Goal: Information Seeking & Learning: Learn about a topic

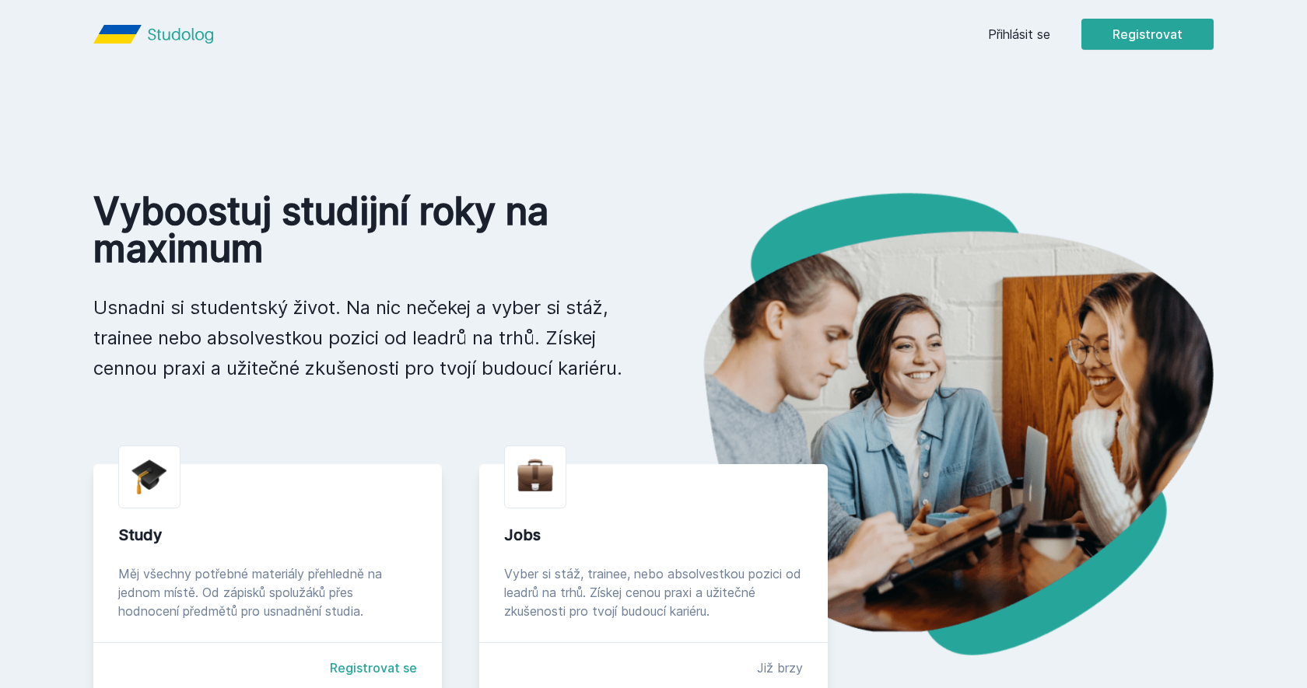
click at [1013, 26] on link "Přihlásit se" at bounding box center [1019, 34] width 62 height 19
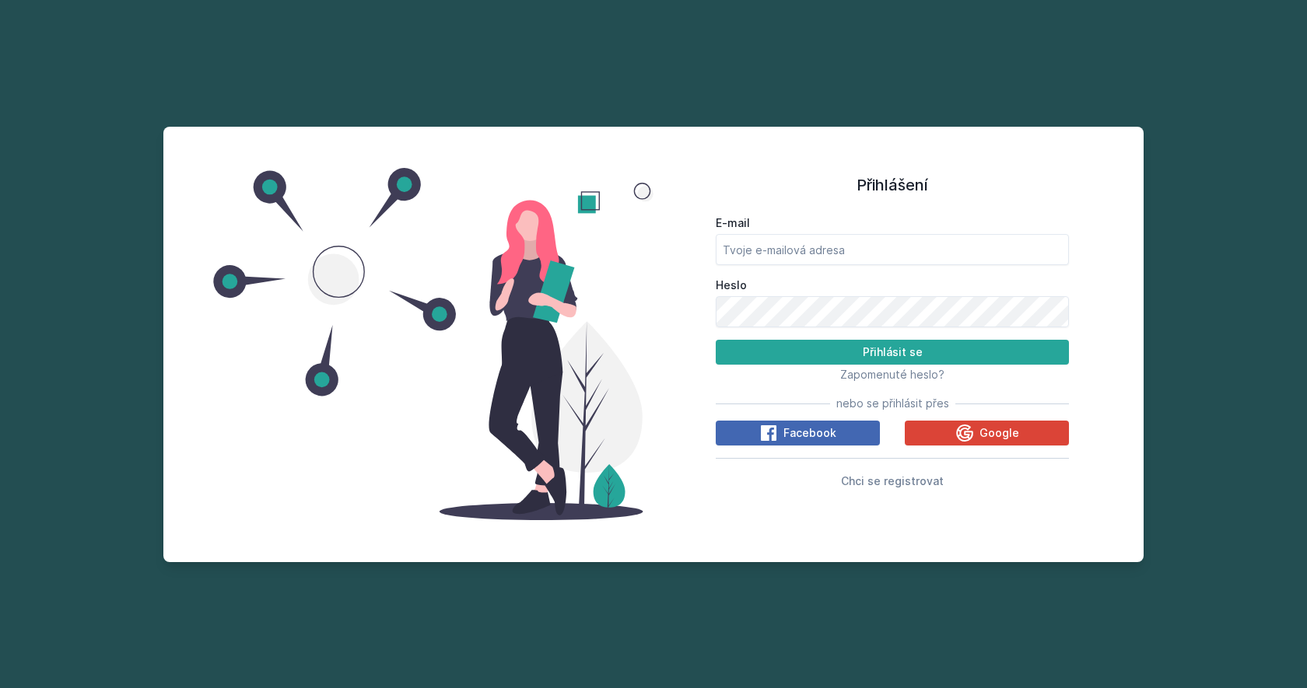
click at [982, 415] on div "E-mail Heslo Přihlásit se Zapomenuté heslo? nebo se přihlásit přes Facebook Goo…" at bounding box center [892, 349] width 353 height 281
click at [981, 434] on span "Google" at bounding box center [999, 433] width 40 height 16
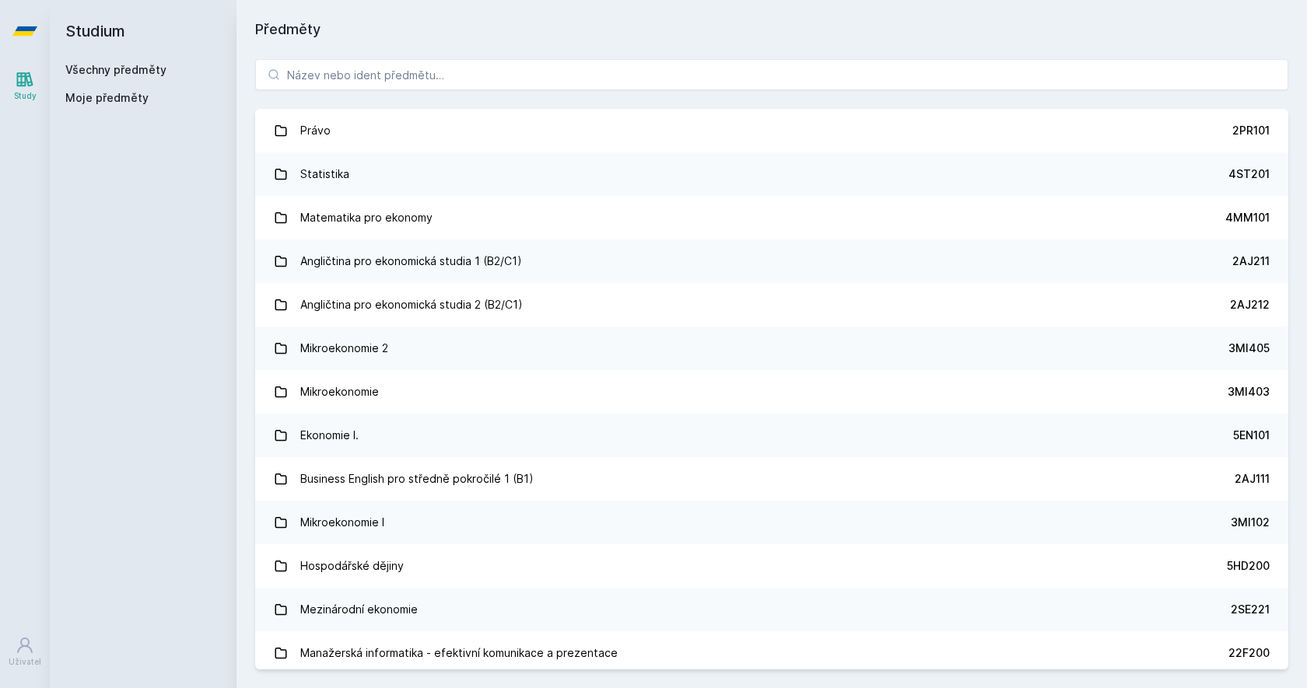
click at [362, 92] on div "Právo 2PR101 Statistika 4ST201 Matematika pro ekonomy 4MM101 Angličtina pro eko…" at bounding box center [771, 364] width 1070 height 648
click at [364, 71] on input "search" at bounding box center [771, 74] width 1033 height 31
paste input "4SA260"
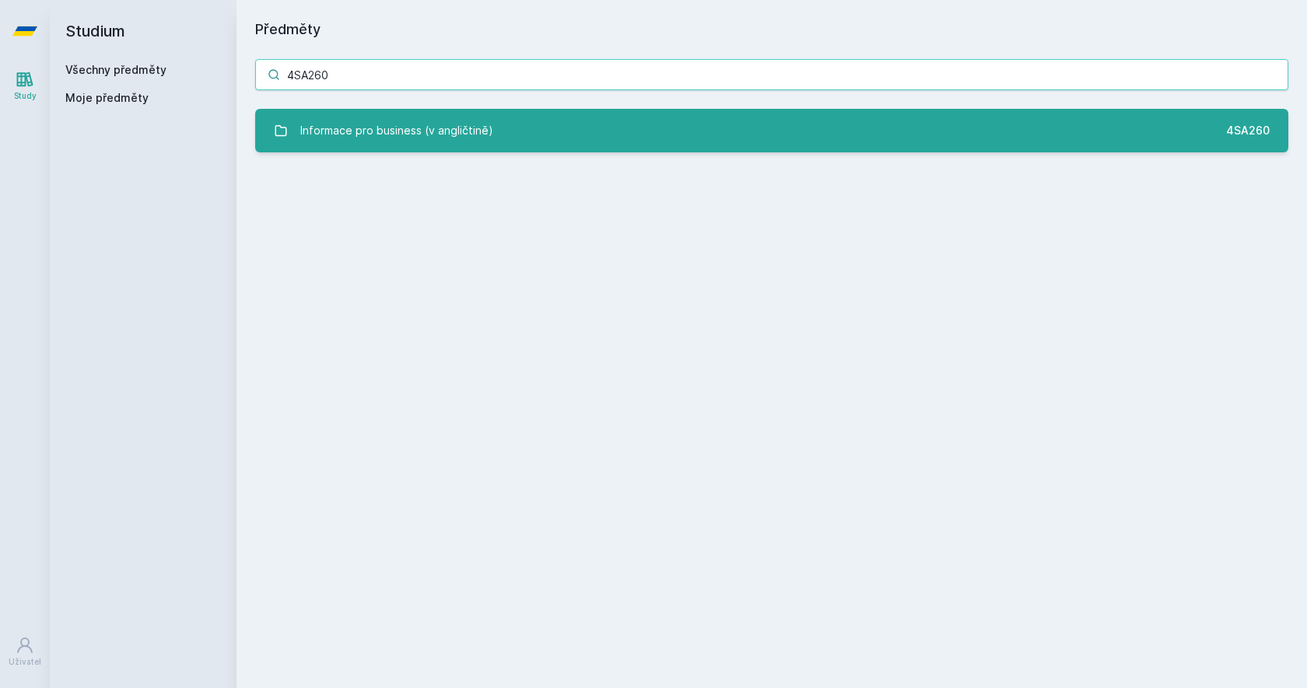
type input "4SA260"
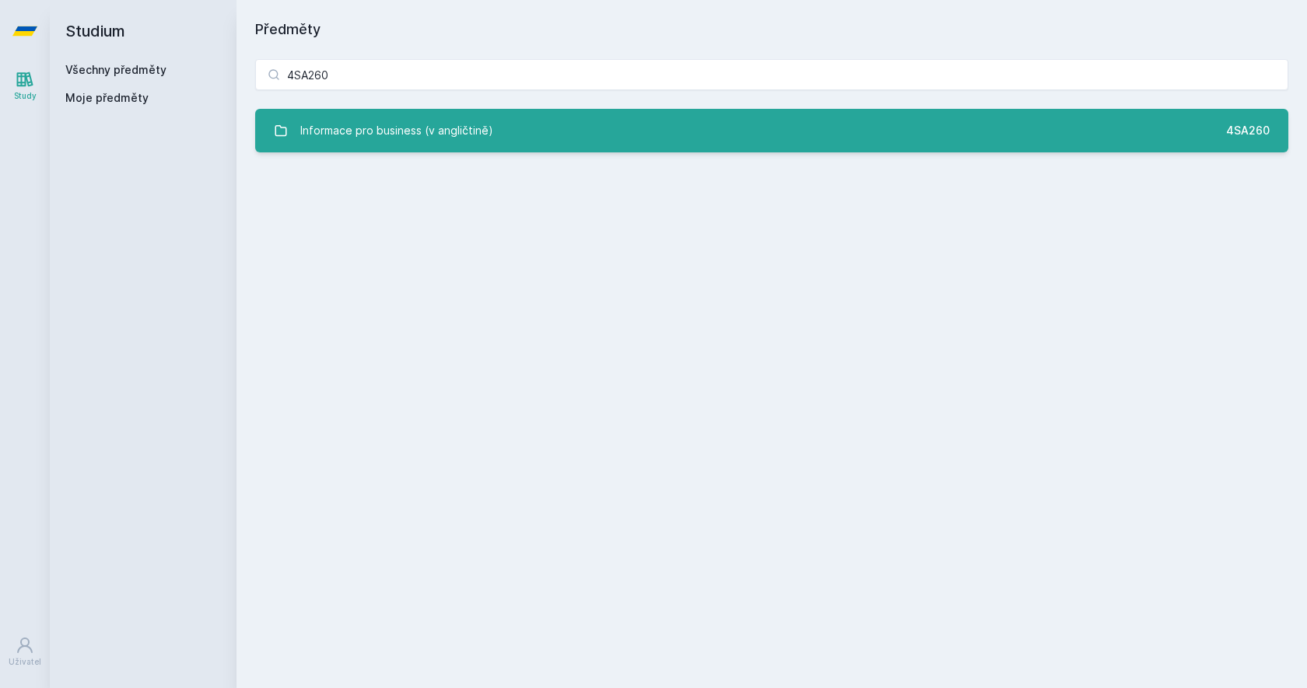
click at [362, 118] on div "Informace pro business (v angličtině)" at bounding box center [396, 130] width 193 height 31
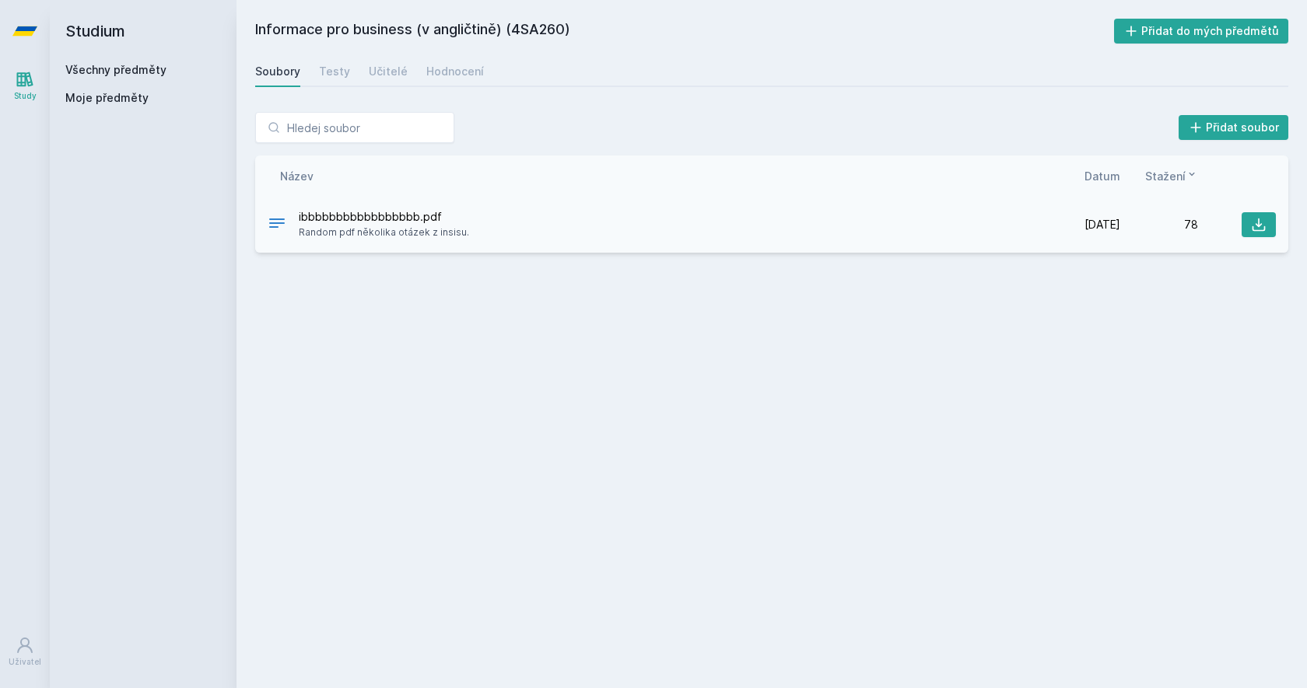
click at [348, 215] on span "ibbbbbbbbbbbbbbbbb.pdf" at bounding box center [384, 217] width 170 height 16
click at [1257, 221] on icon at bounding box center [1259, 225] width 16 height 16
click at [315, 69] on div "Soubory Testy Učitelé Hodnocení" at bounding box center [771, 71] width 1033 height 31
click at [353, 69] on div "Soubory Testy Učitelé Hodnocení" at bounding box center [771, 71] width 1033 height 31
click at [347, 69] on div "Soubory Testy Učitelé Hodnocení" at bounding box center [771, 71] width 1033 height 31
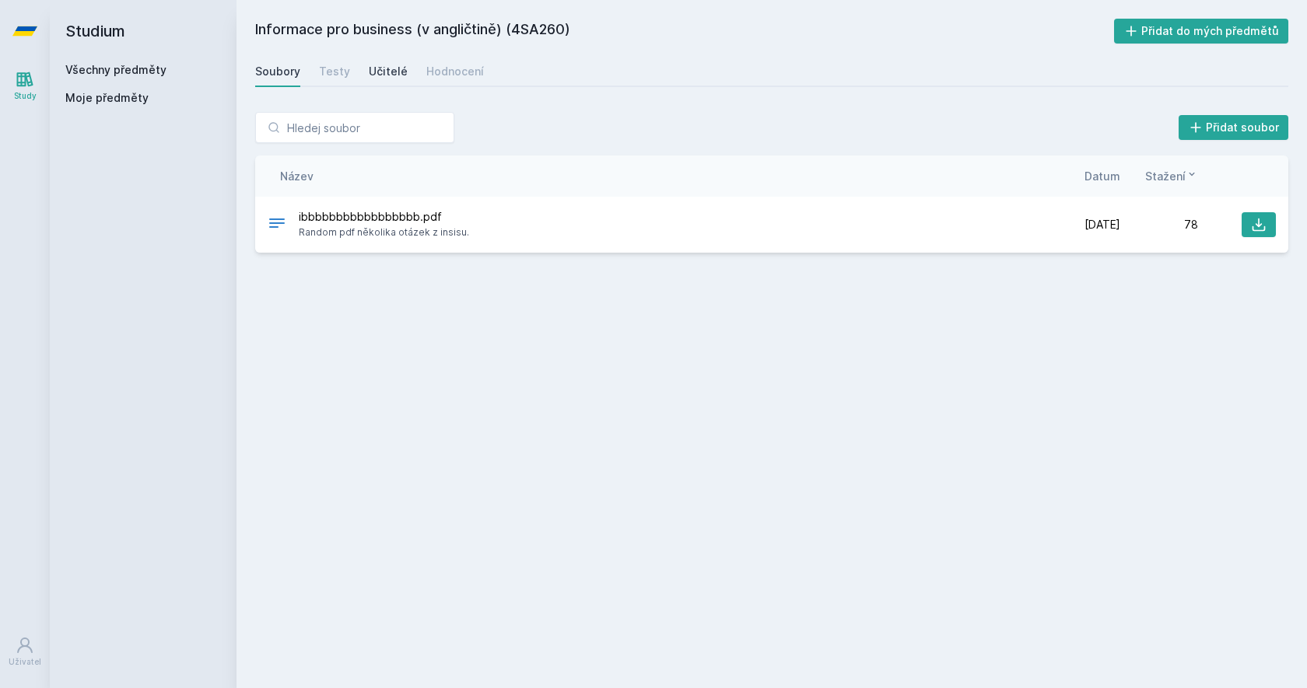
click at [378, 69] on div "Učitelé" at bounding box center [388, 72] width 39 height 16
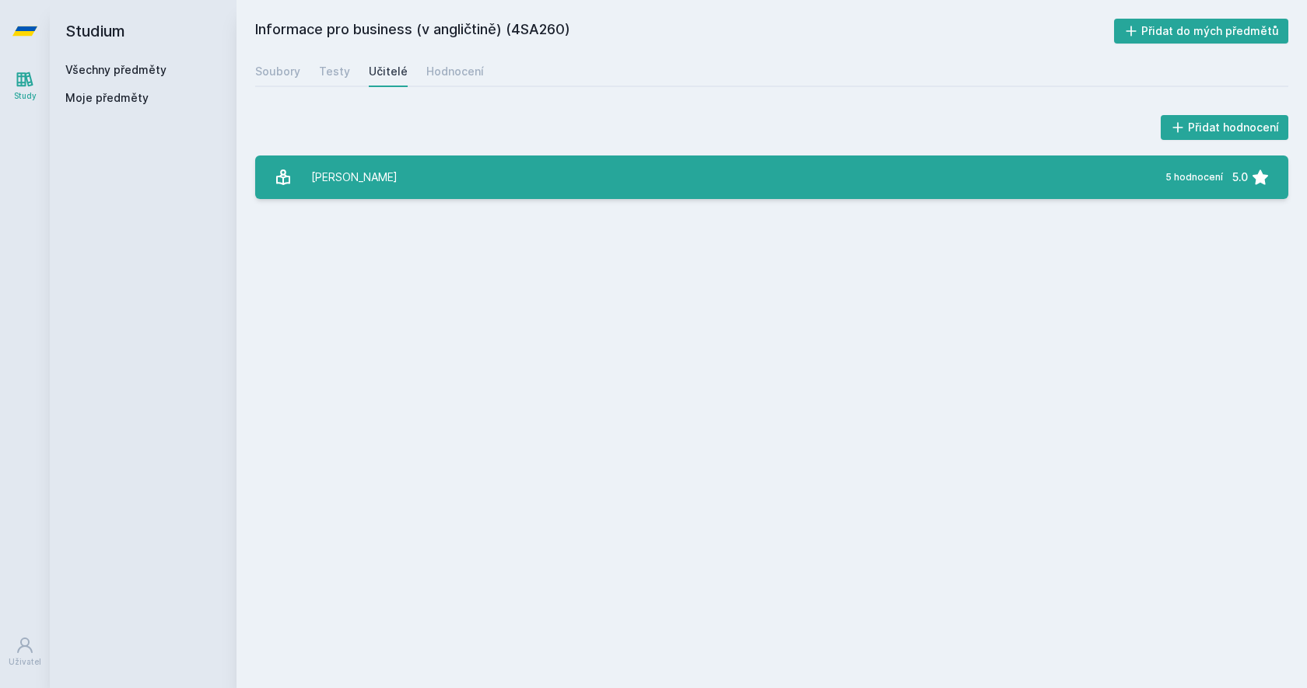
click at [408, 187] on link "[PERSON_NAME] 5 hodnocení 5.0" at bounding box center [771, 178] width 1033 height 44
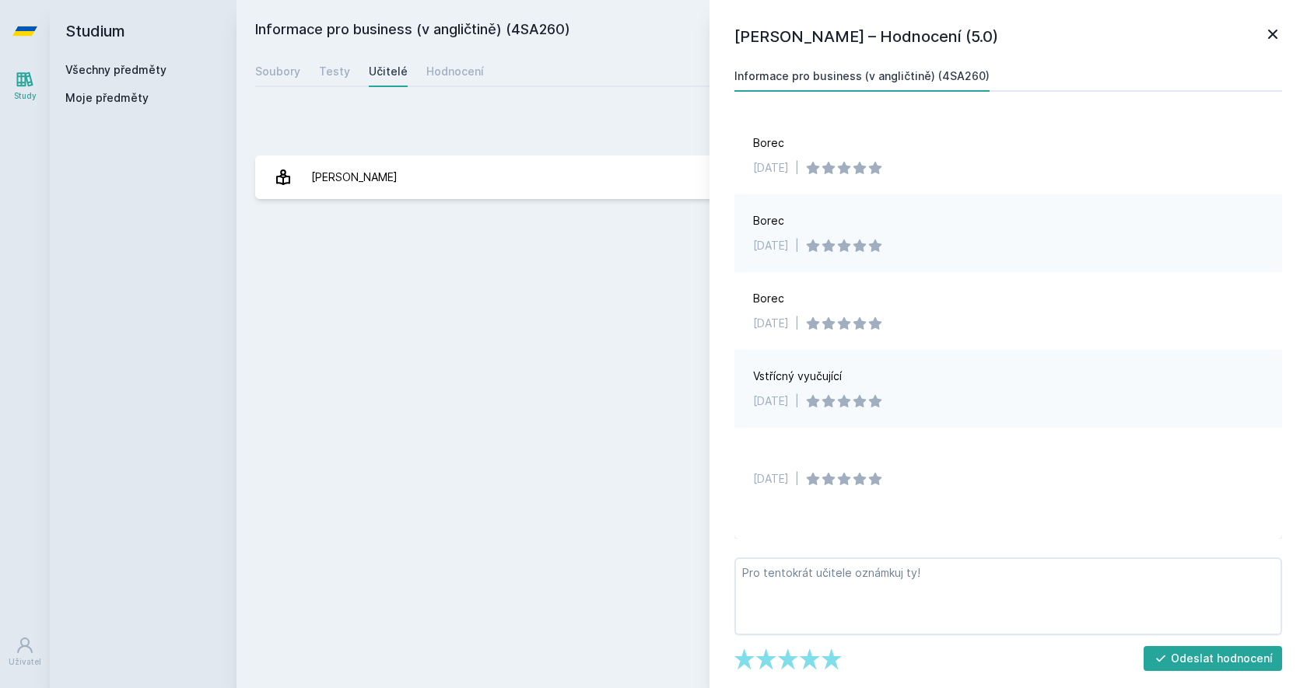
click at [1265, 37] on icon at bounding box center [1272, 34] width 19 height 19
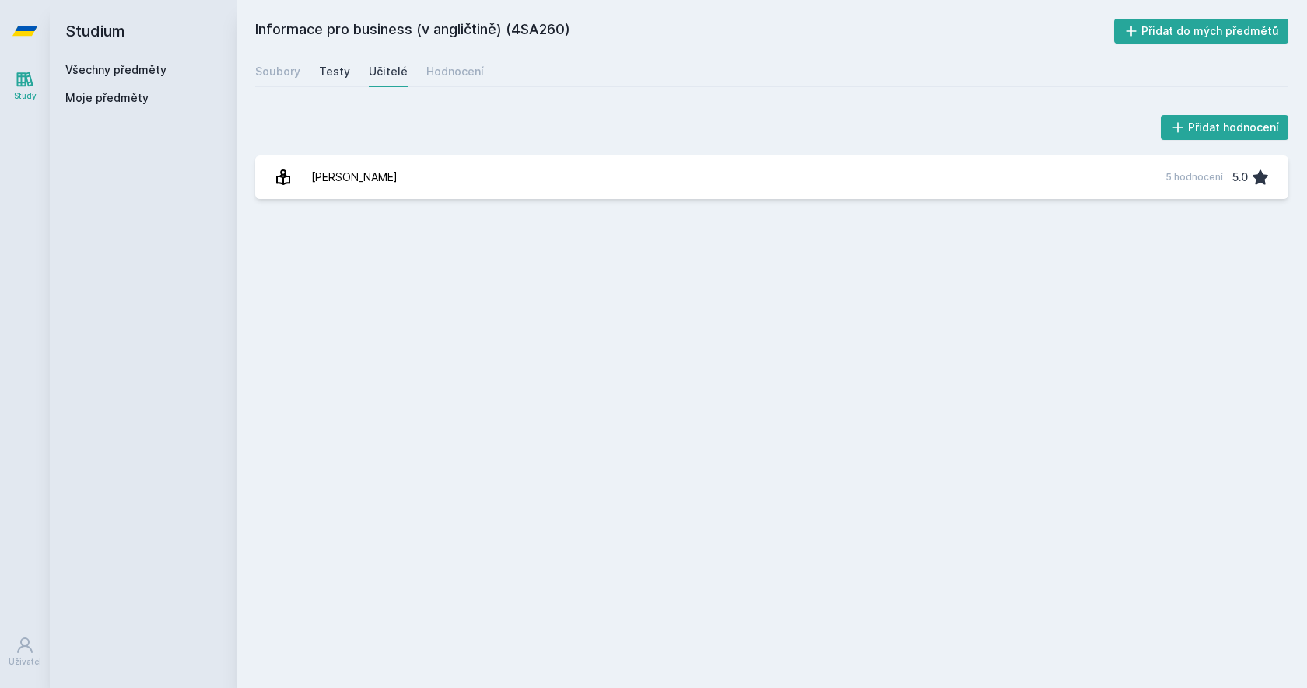
click at [324, 68] on div "Testy" at bounding box center [334, 72] width 31 height 16
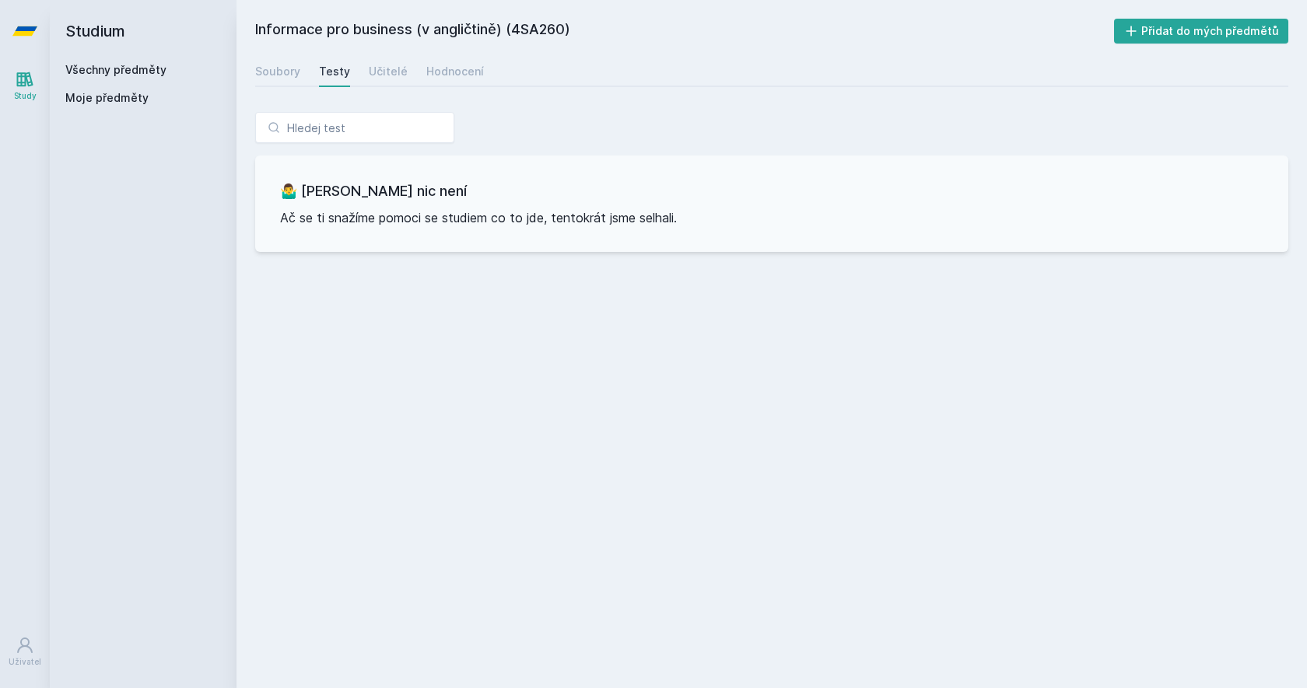
click at [411, 70] on div "Soubory Testy Učitelé Hodnocení" at bounding box center [771, 71] width 1033 height 31
click at [429, 70] on div "Hodnocení" at bounding box center [455, 72] width 58 height 16
